Goal: Find specific page/section: Find specific page/section

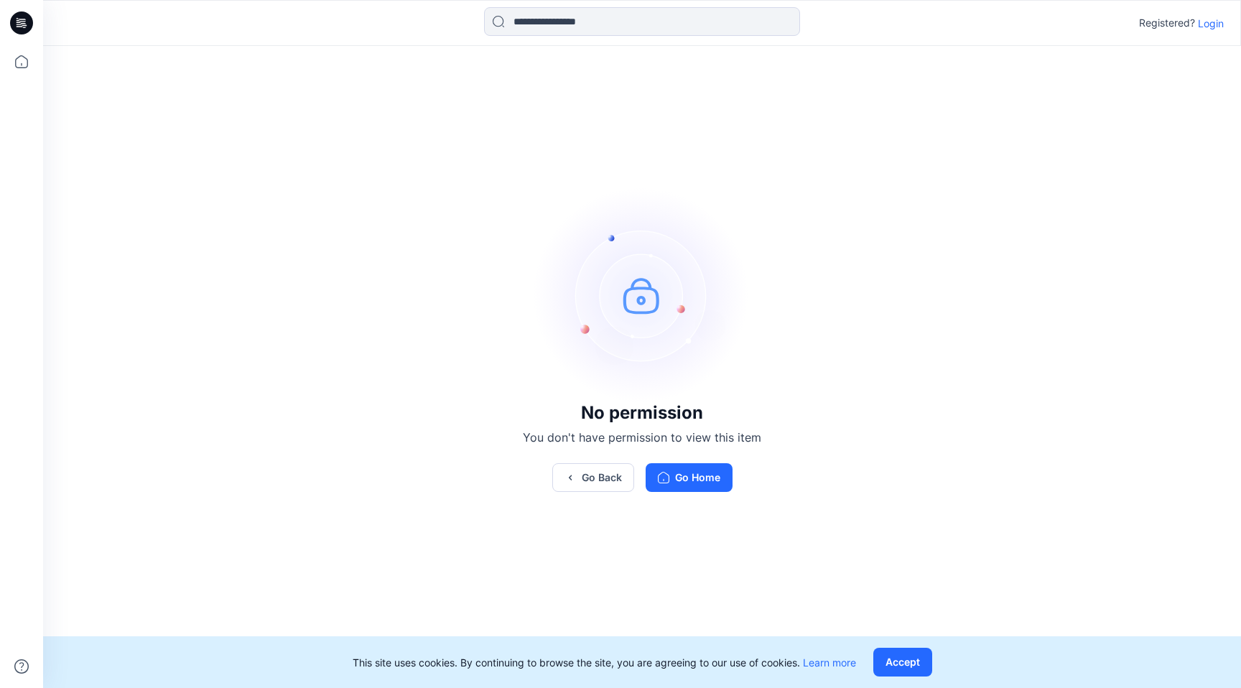
click at [1209, 22] on p "Login" at bounding box center [1210, 23] width 26 height 15
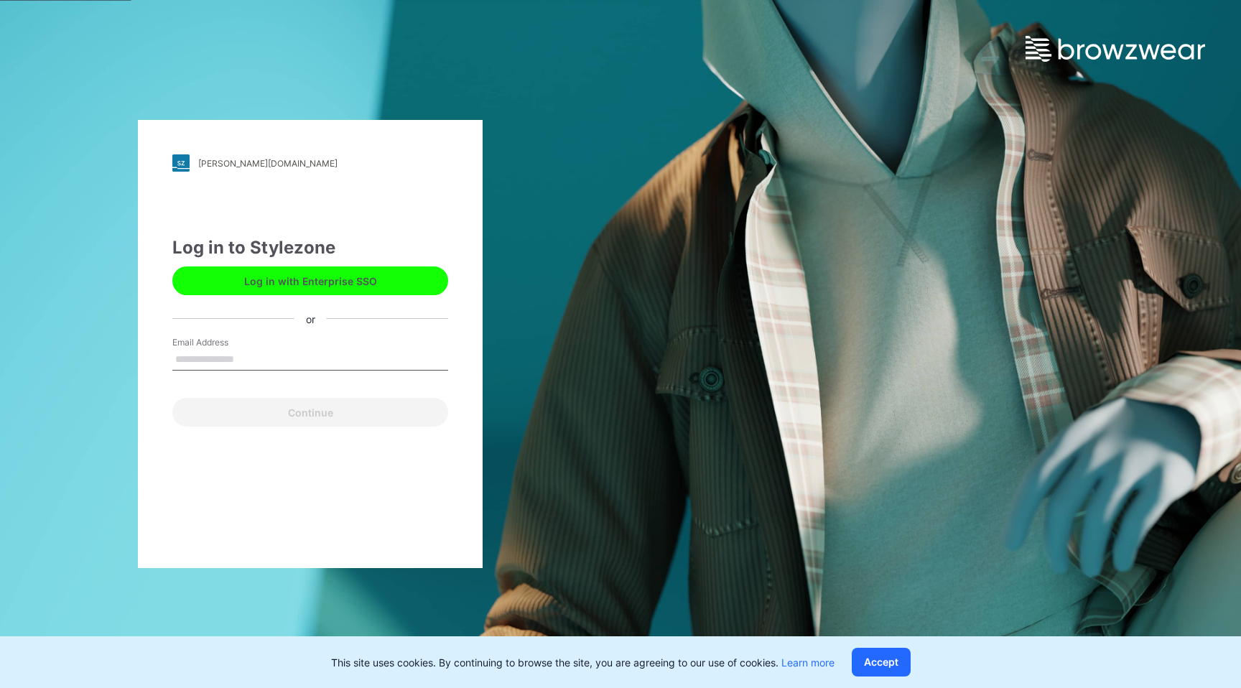
type input "**********"
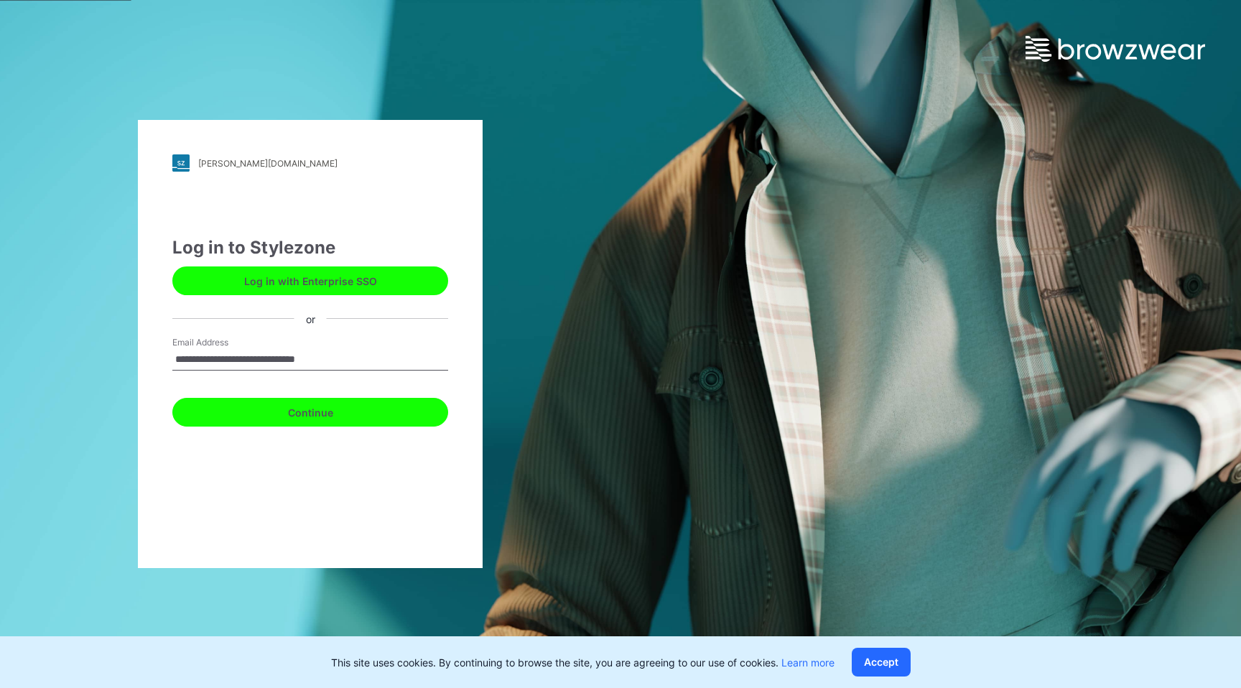
click at [364, 415] on button "Continue" at bounding box center [310, 412] width 276 height 29
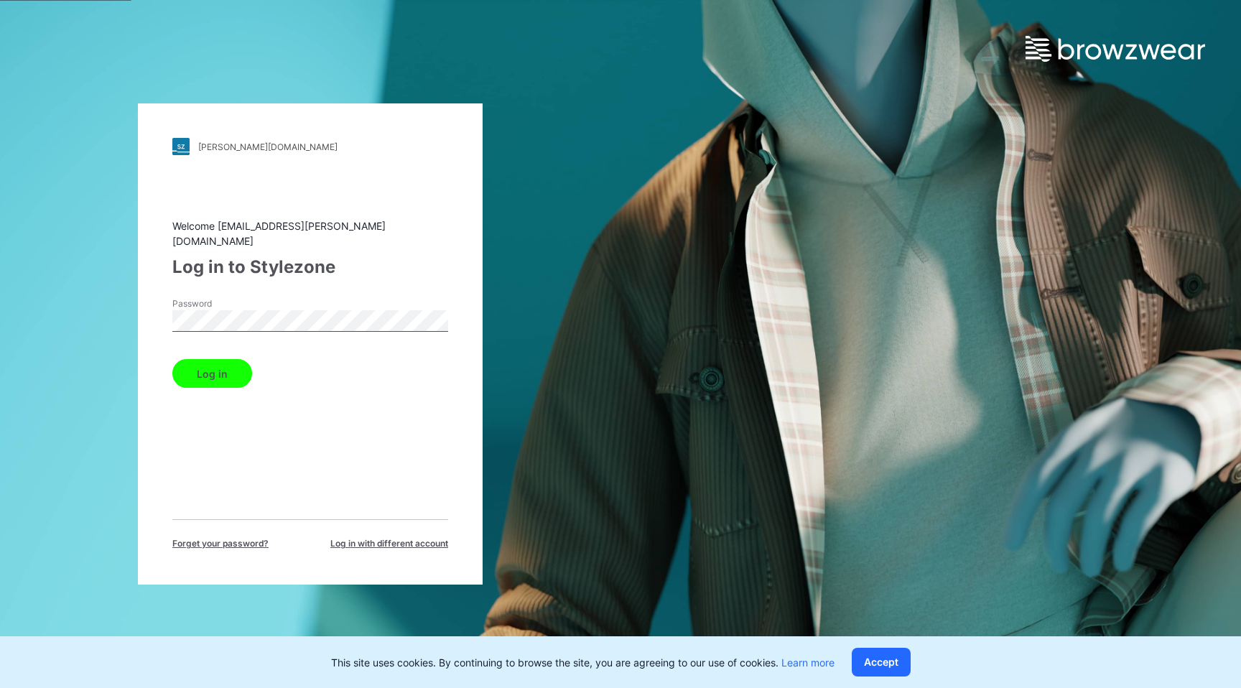
click at [172, 359] on button "Log in" at bounding box center [212, 373] width 80 height 29
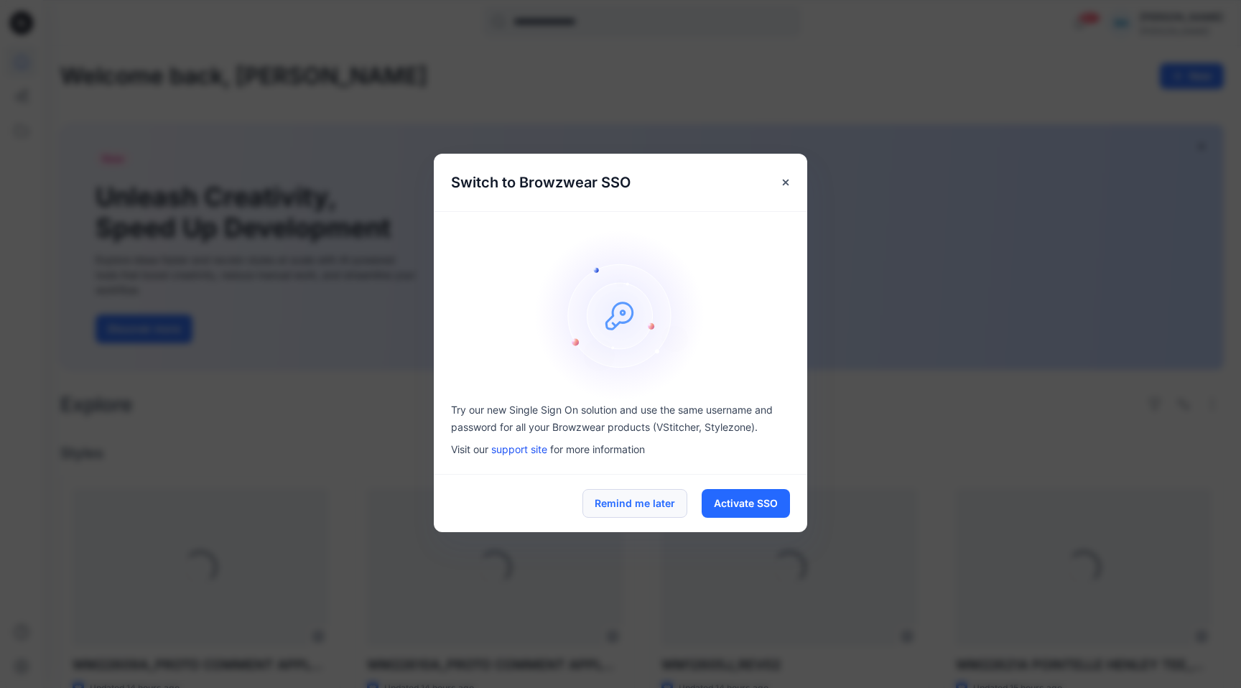
click at [651, 503] on button "Remind me later" at bounding box center [634, 503] width 105 height 29
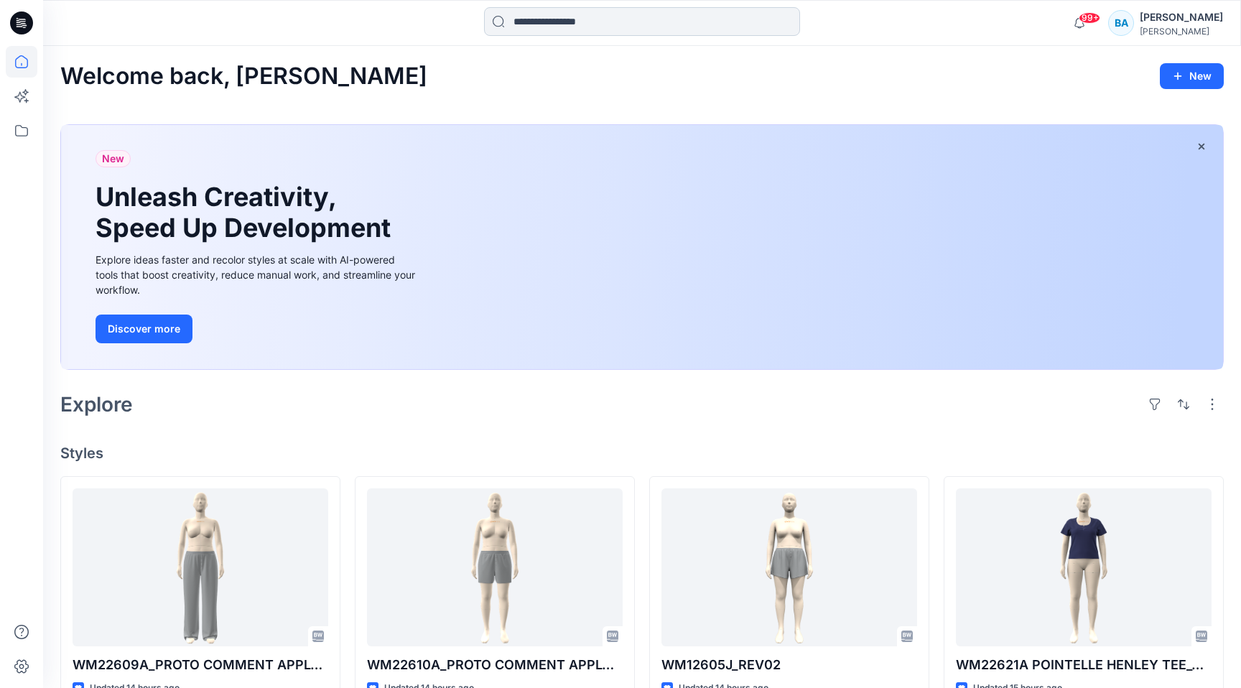
click at [577, 31] on input at bounding box center [642, 21] width 316 height 29
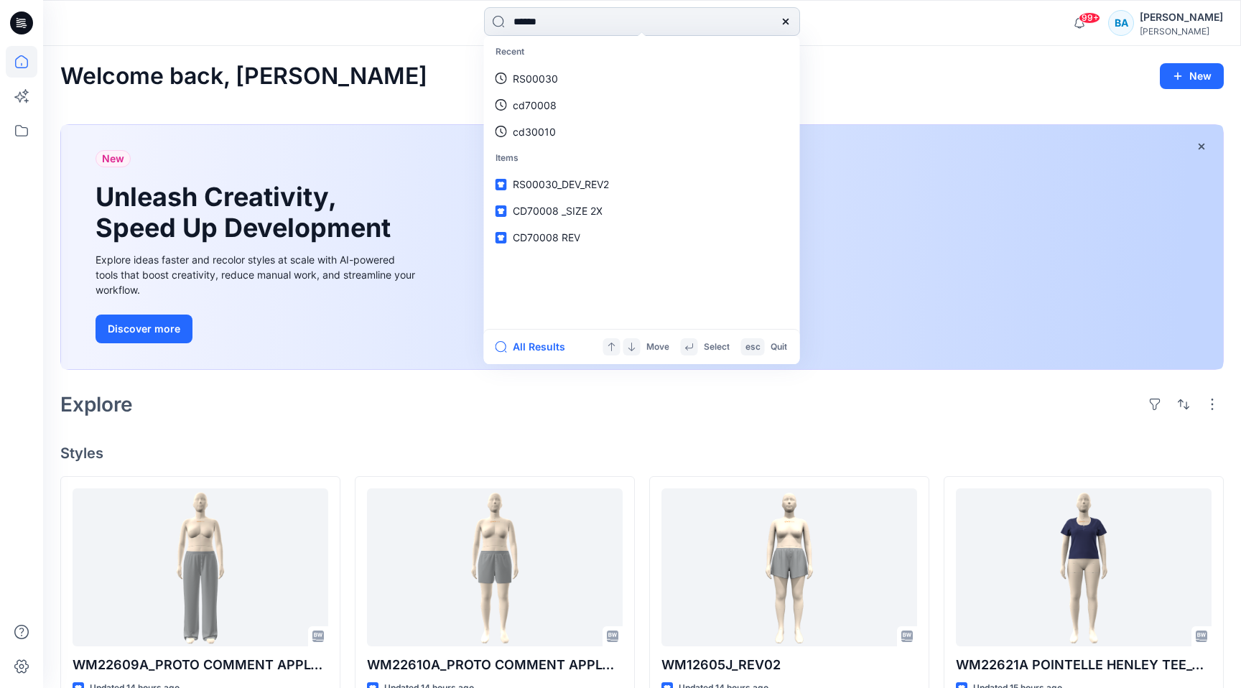
type input "*******"
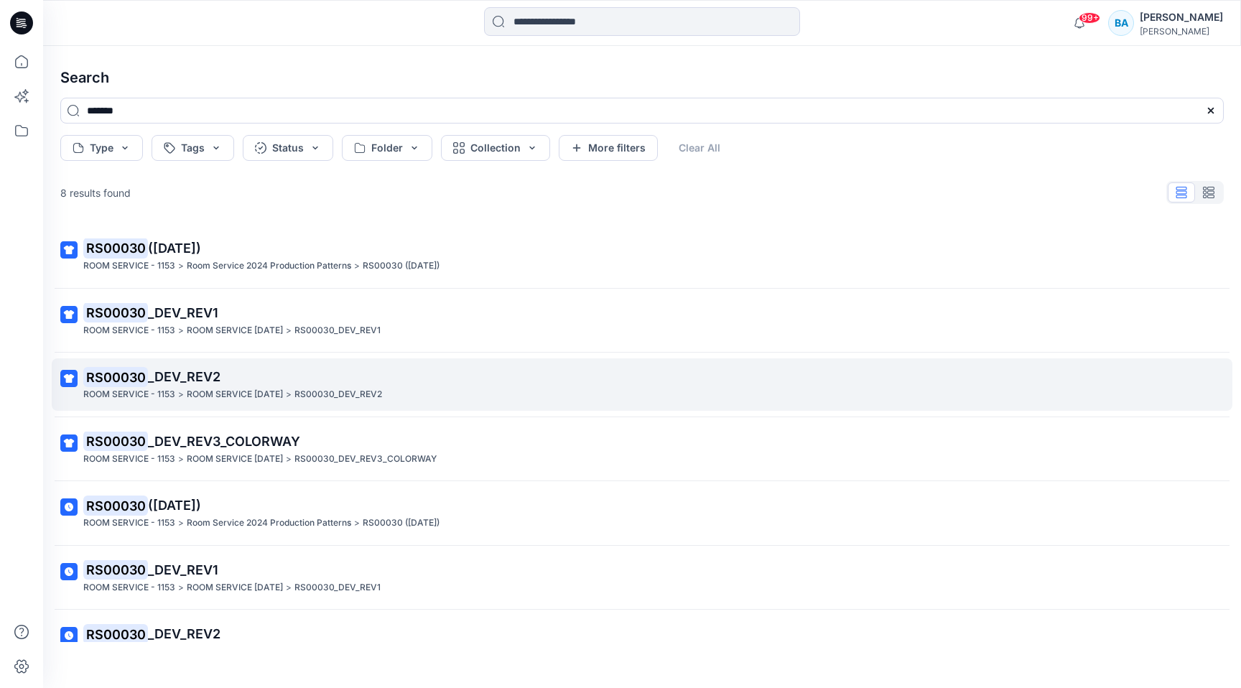
click at [275, 388] on p "ROOM SERVICE [DATE]" at bounding box center [235, 394] width 96 height 15
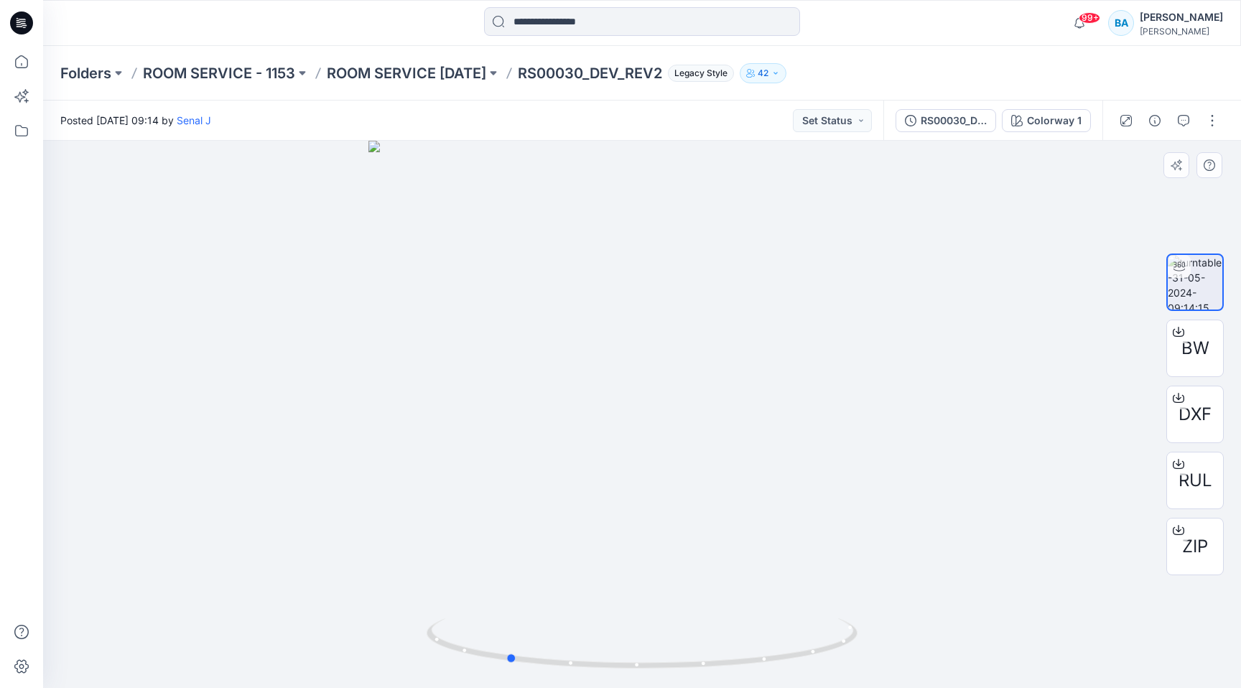
drag, startPoint x: 202, startPoint y: 353, endPoint x: 67, endPoint y: 237, distance: 178.2
click at [67, 237] on div at bounding box center [641, 414] width 1197 height 547
drag, startPoint x: 357, startPoint y: 351, endPoint x: 128, endPoint y: 111, distance: 331.6
click at [128, 111] on div "Posted [DATE] 09:14 by Senal J Set Status RS00030_DEV_REV2 Colorway 1 BW DXF RU…" at bounding box center [641, 394] width 1197 height 587
click at [1192, 539] on span "ZIP" at bounding box center [1195, 546] width 26 height 26
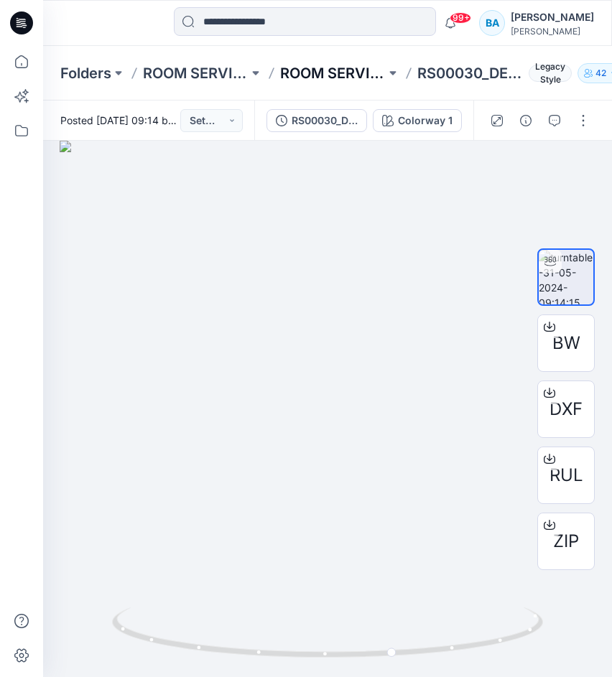
click at [354, 67] on p "ROOM SERVICE [DATE]" at bounding box center [333, 73] width 106 height 20
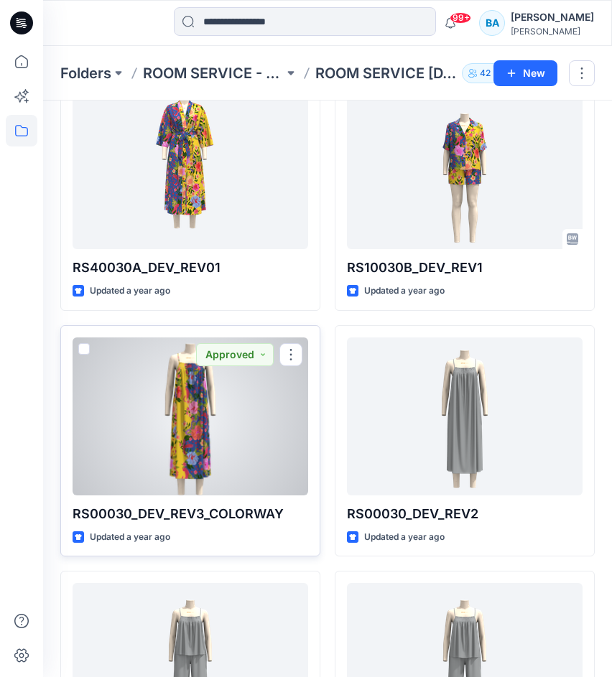
scroll to position [80, 0]
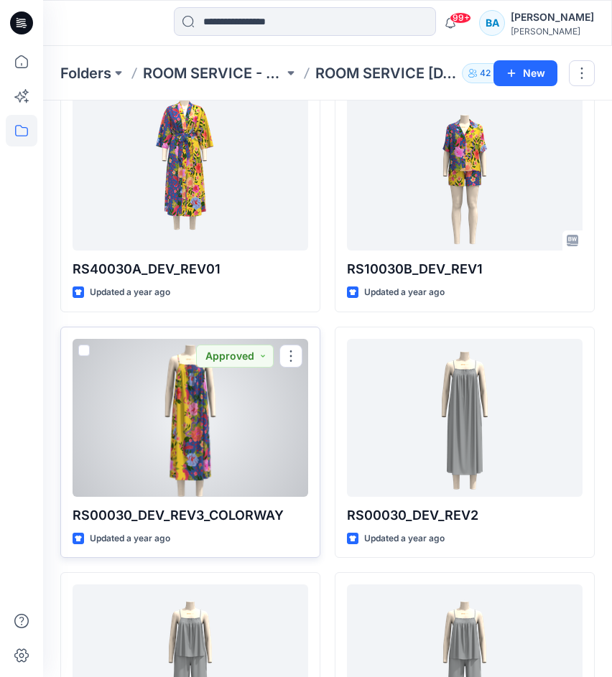
click at [240, 439] on div at bounding box center [190, 418] width 235 height 158
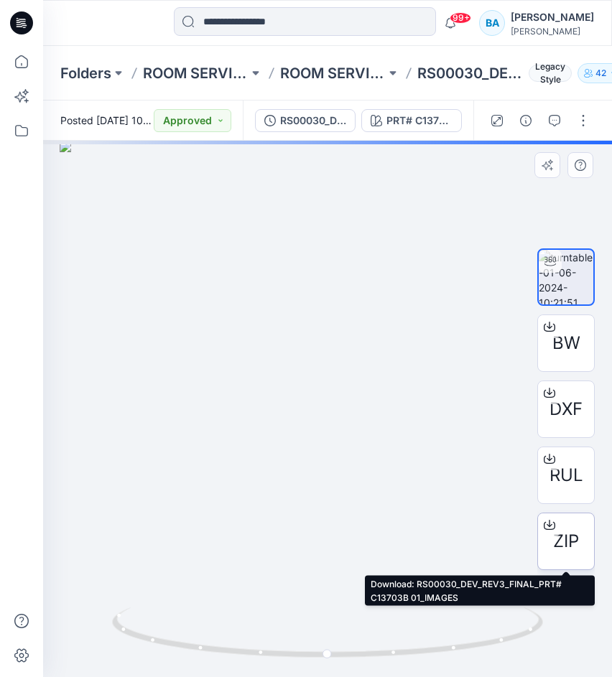
click at [568, 544] on span "ZIP" at bounding box center [566, 541] width 26 height 26
